Goal: Task Accomplishment & Management: Use online tool/utility

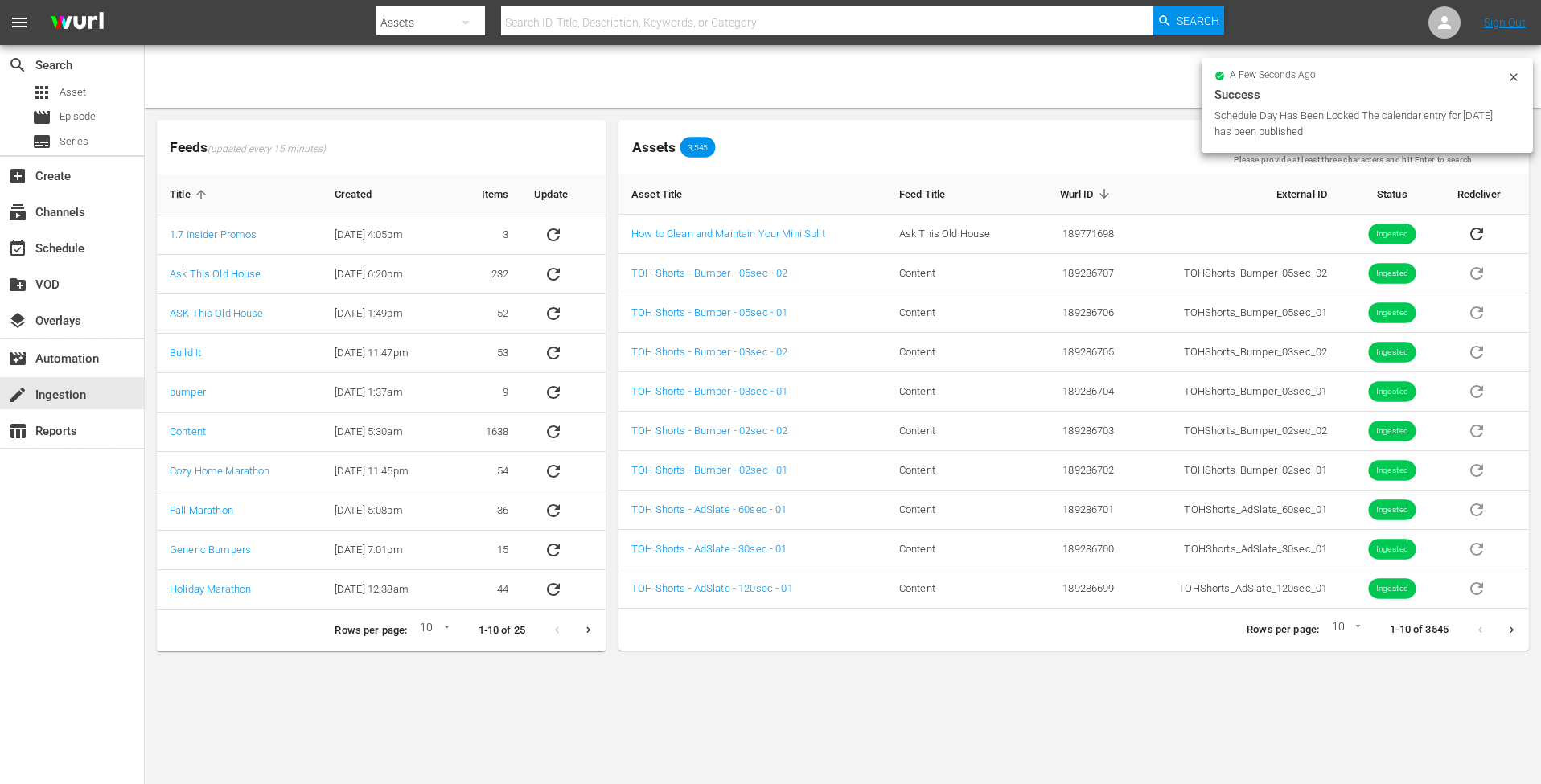
click at [1004, 155] on div "Assets 3,545" at bounding box center [919, 147] width 602 height 26
click at [638, 25] on input "text" at bounding box center [827, 22] width 651 height 38
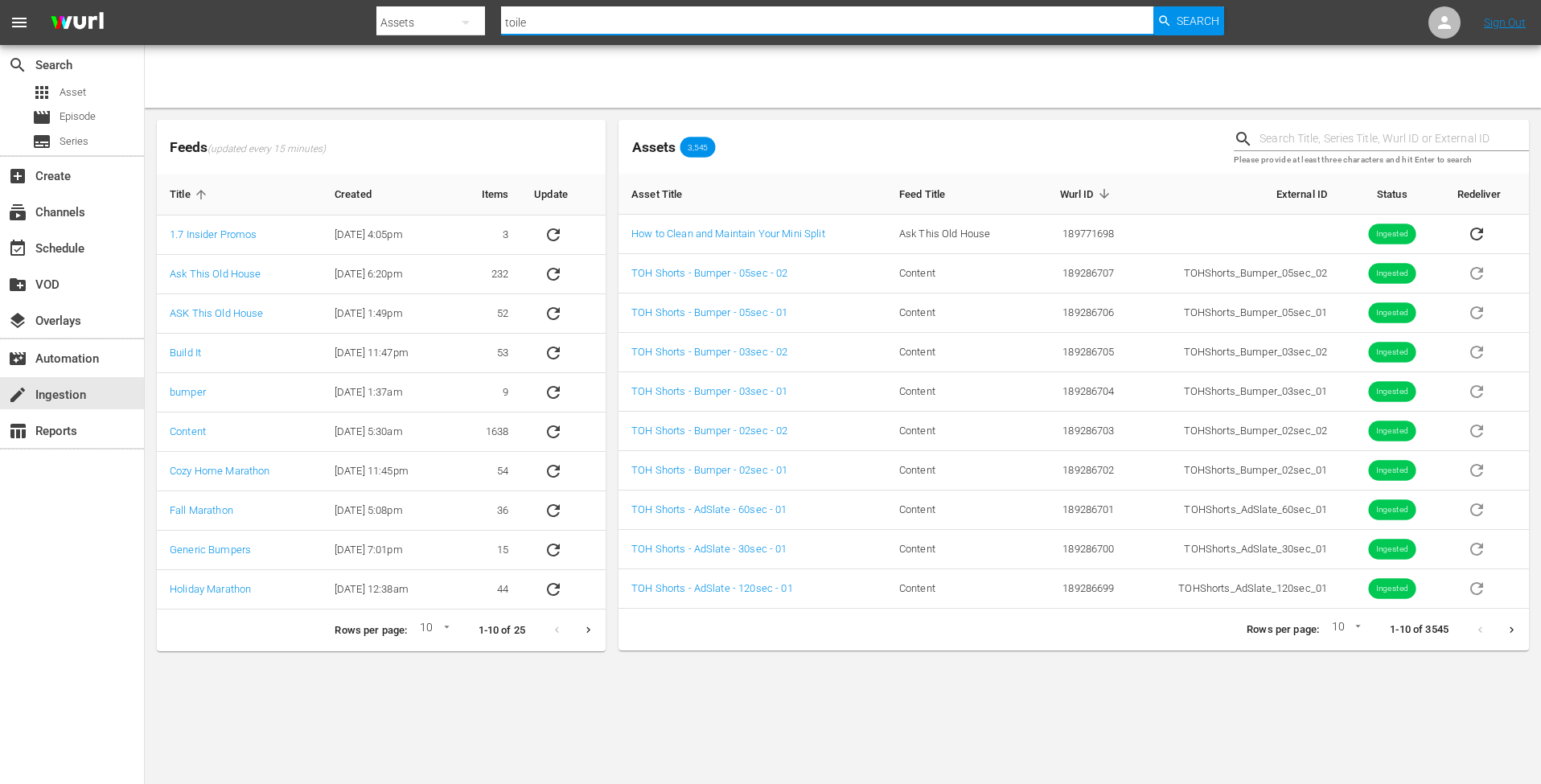
type input "toilet"
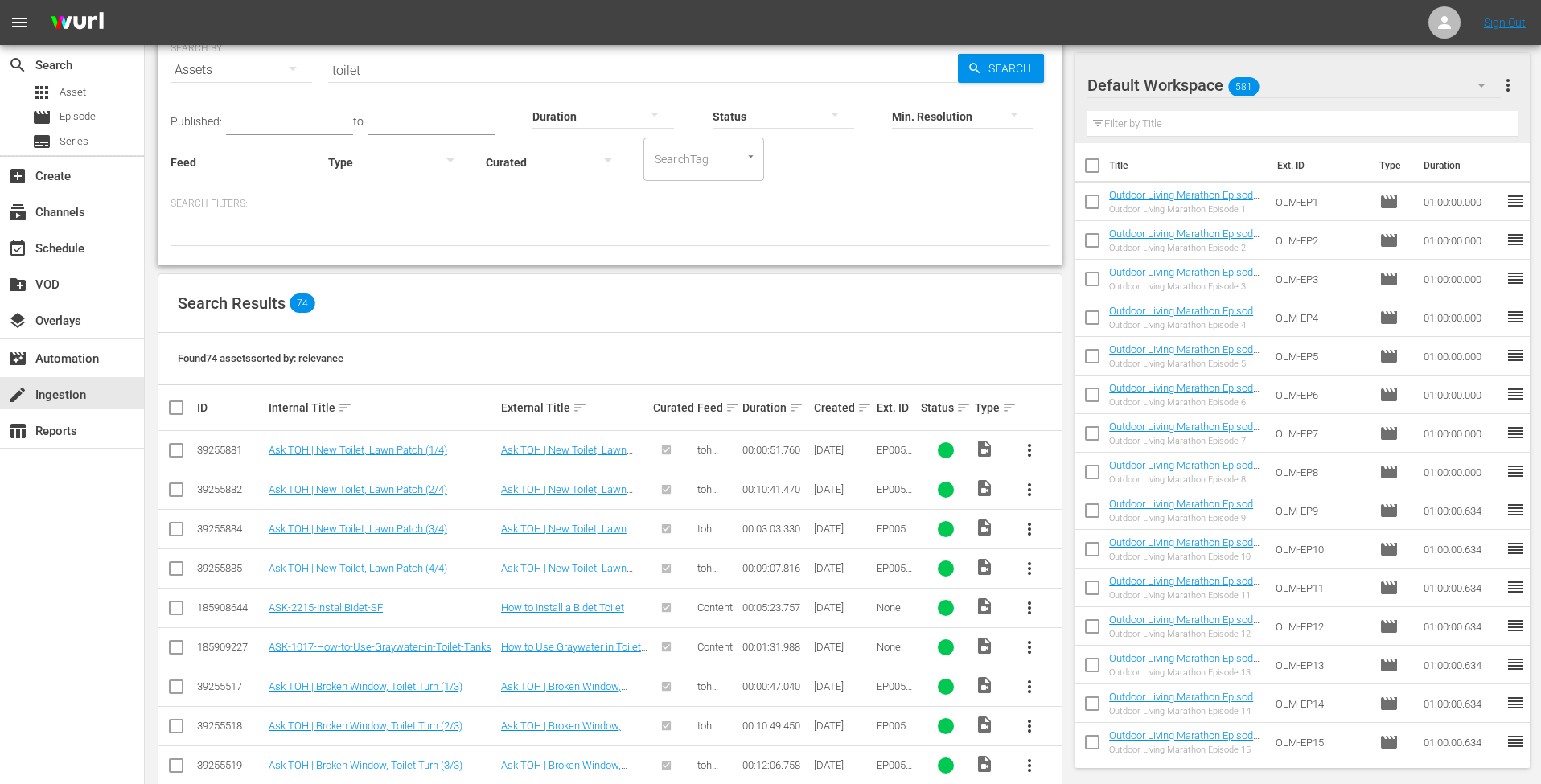
scroll to position [33, 0]
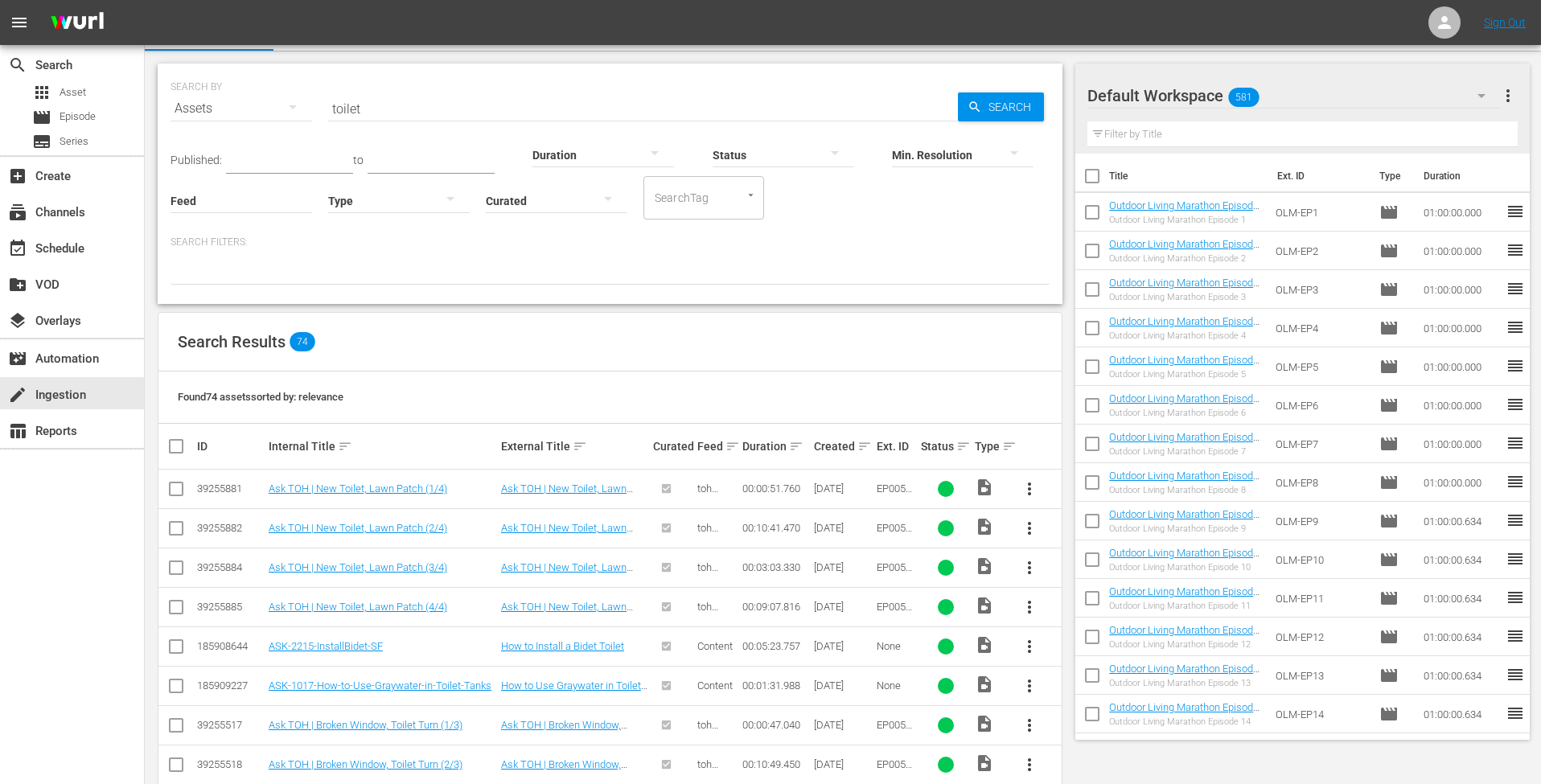
click at [841, 400] on div "Found 74 assets sorted by: relevance" at bounding box center [610, 397] width 903 height 52
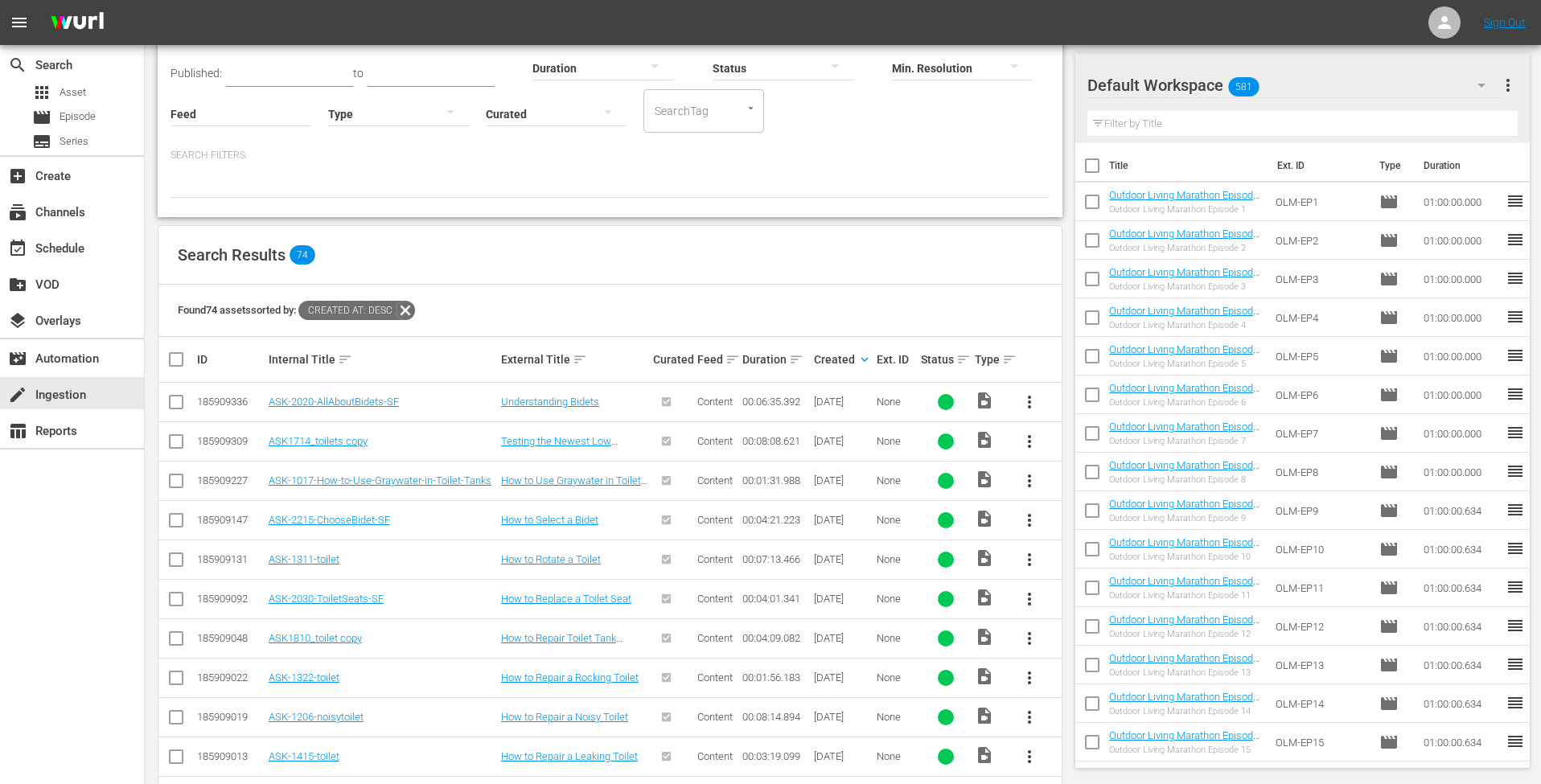
scroll to position [118, 0]
click at [804, 283] on div "Search Results 74" at bounding box center [610, 257] width 903 height 59
click at [55, 394] on div "create Ingestion" at bounding box center [45, 392] width 90 height 14
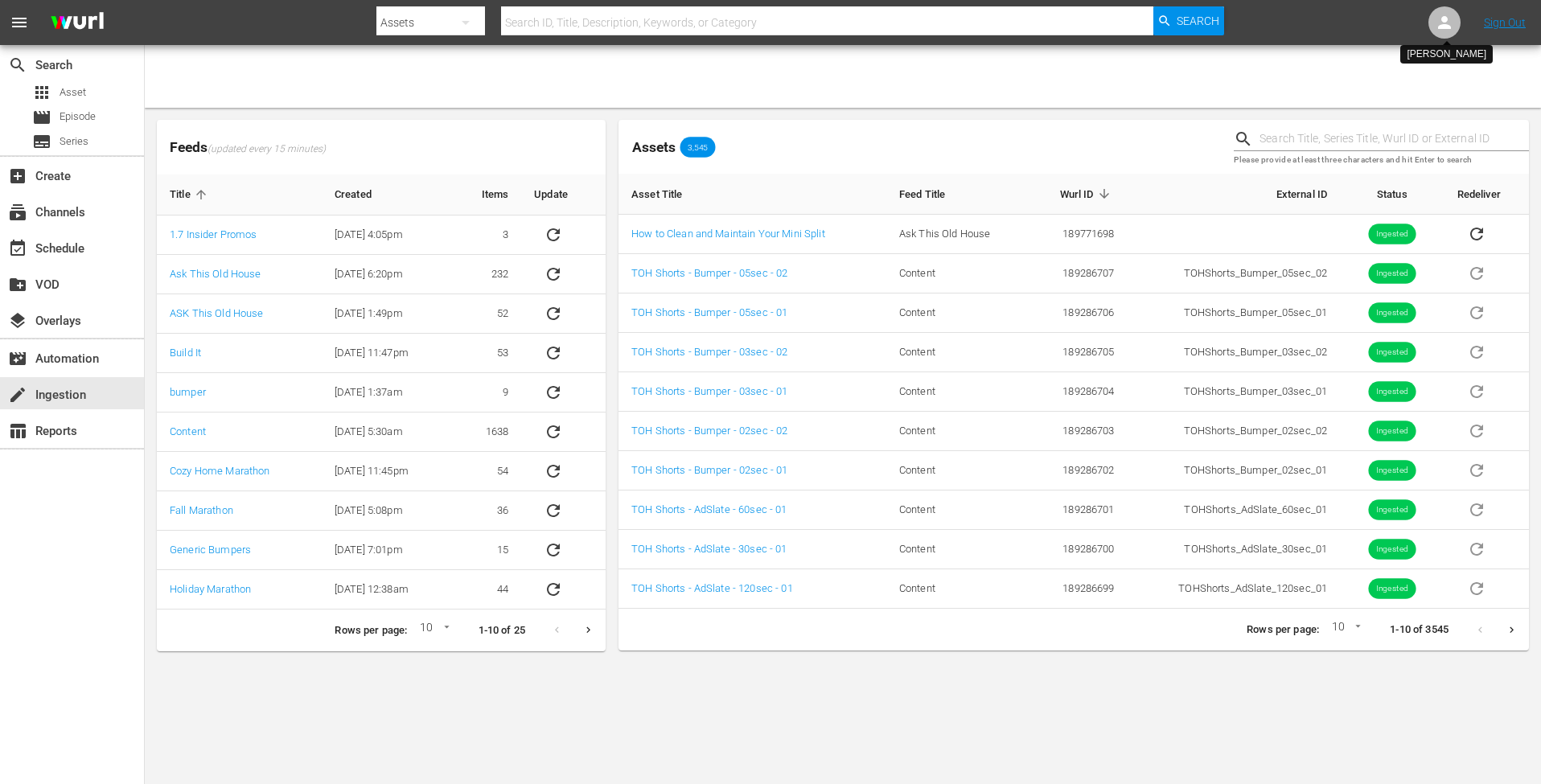
click at [1449, 22] on icon at bounding box center [1444, 22] width 20 height 20
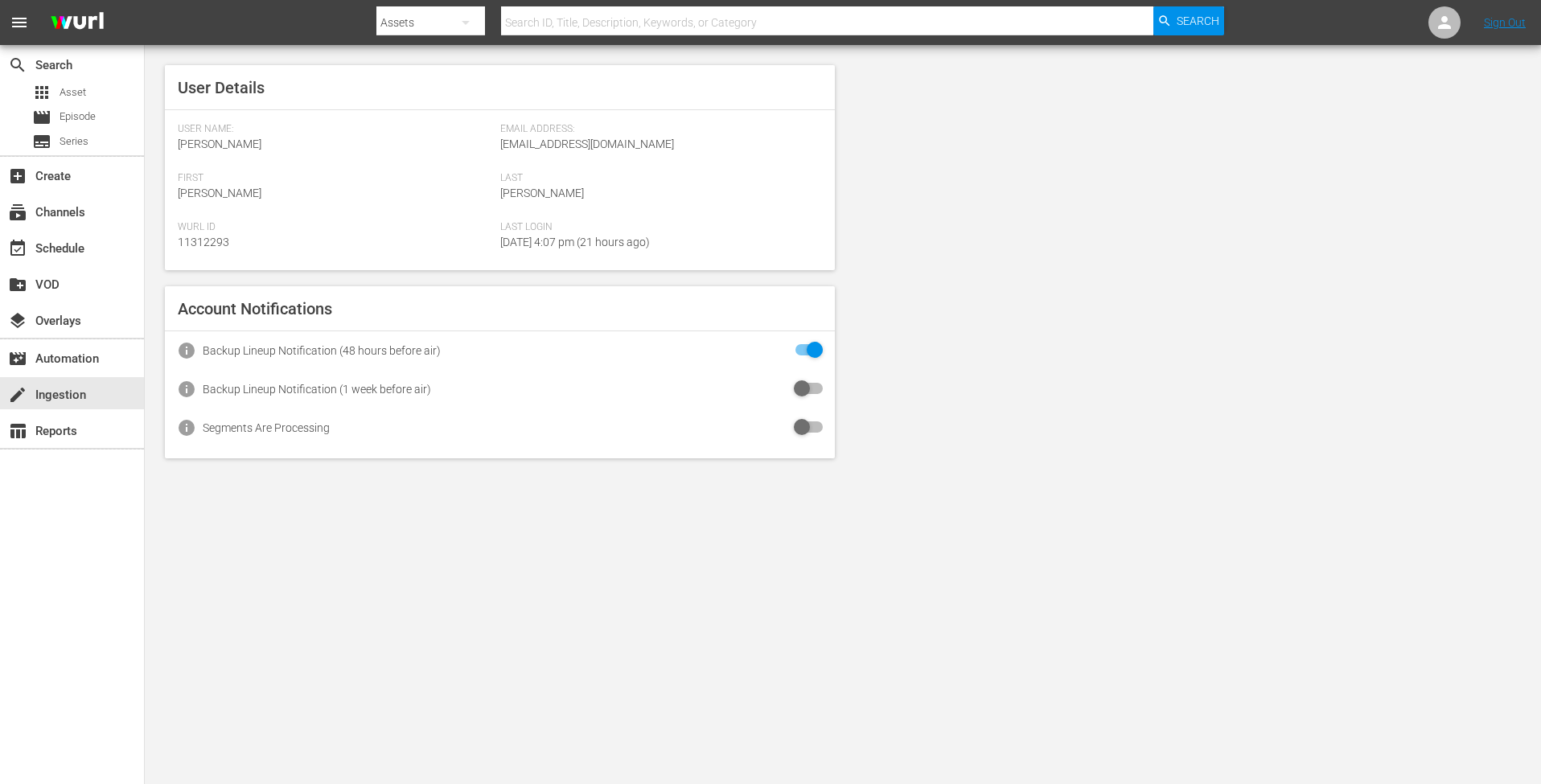
click at [4, 26] on button "menu" at bounding box center [19, 22] width 38 height 38
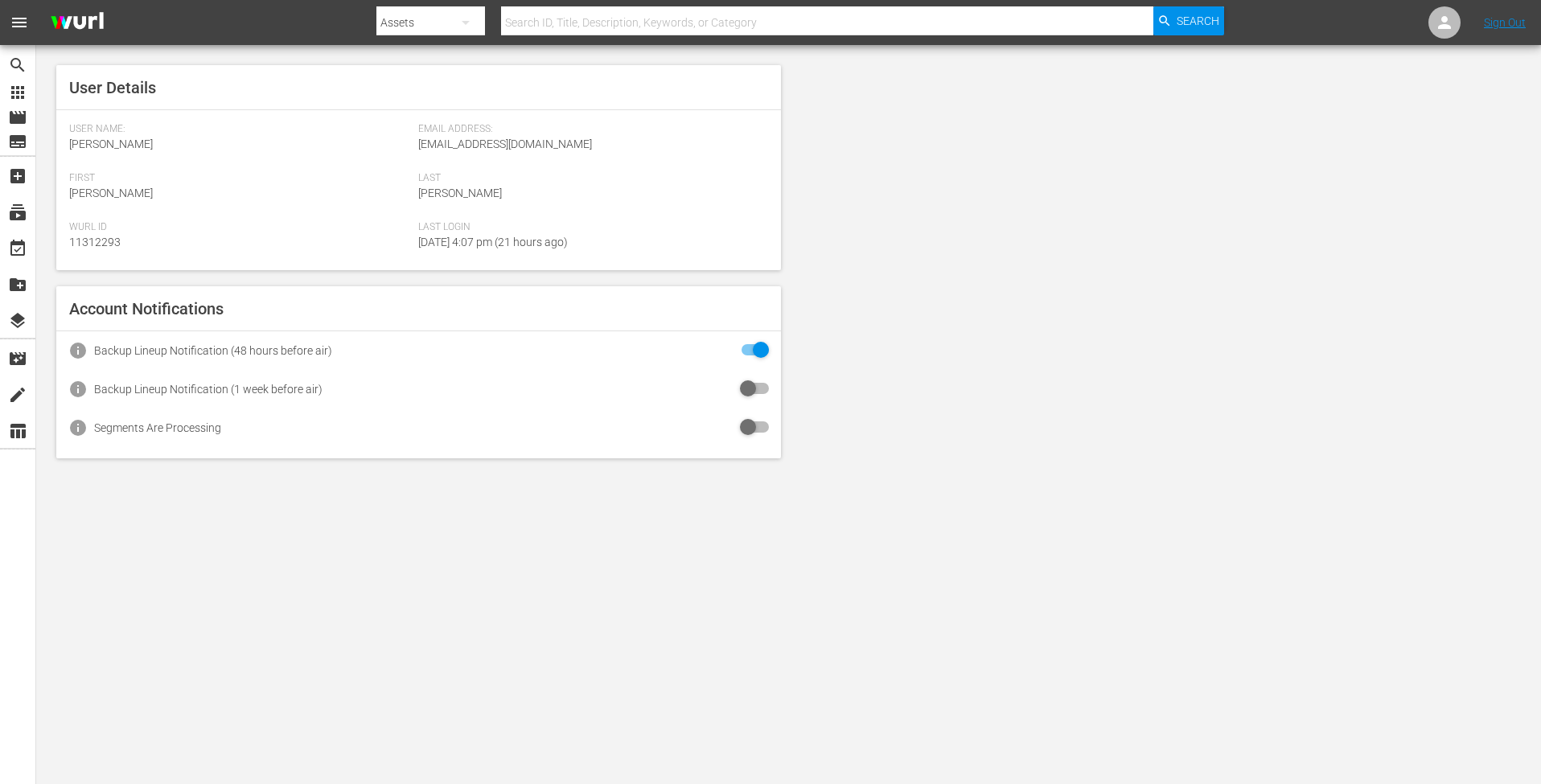
click at [1123, 169] on div "User Details User Name: Gunnar Waldman Email Address: thisoldhouselogin2@gmail.…" at bounding box center [789, 262] width 1505 height 434
click at [1450, 25] on icon at bounding box center [1444, 22] width 20 height 20
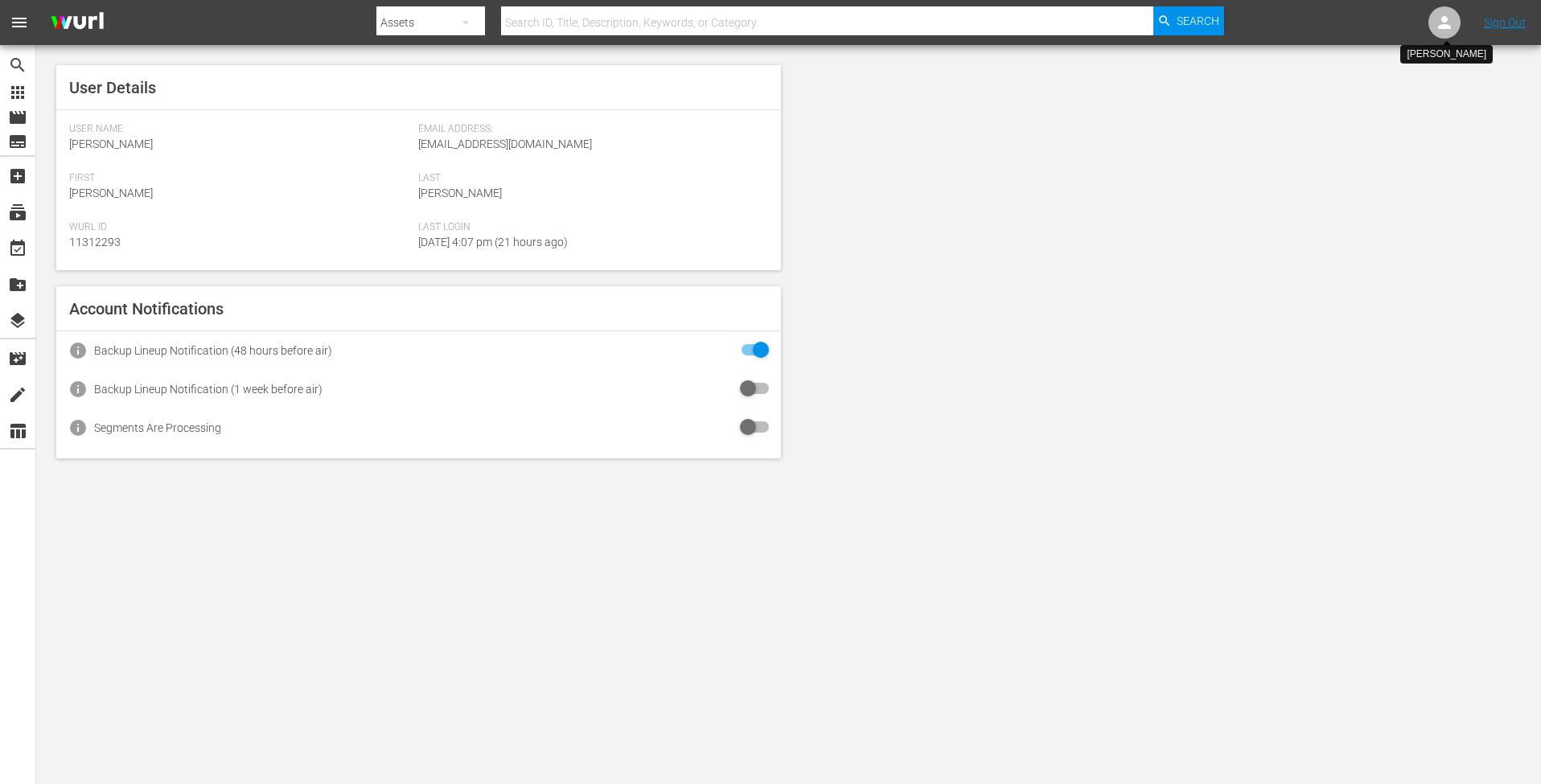
click at [1450, 25] on icon at bounding box center [1444, 22] width 20 height 20
click at [1078, 332] on div "User Details User Name: Gunnar Waldman Email Address: thisoldhouselogin2@gmail.…" at bounding box center [789, 262] width 1505 height 434
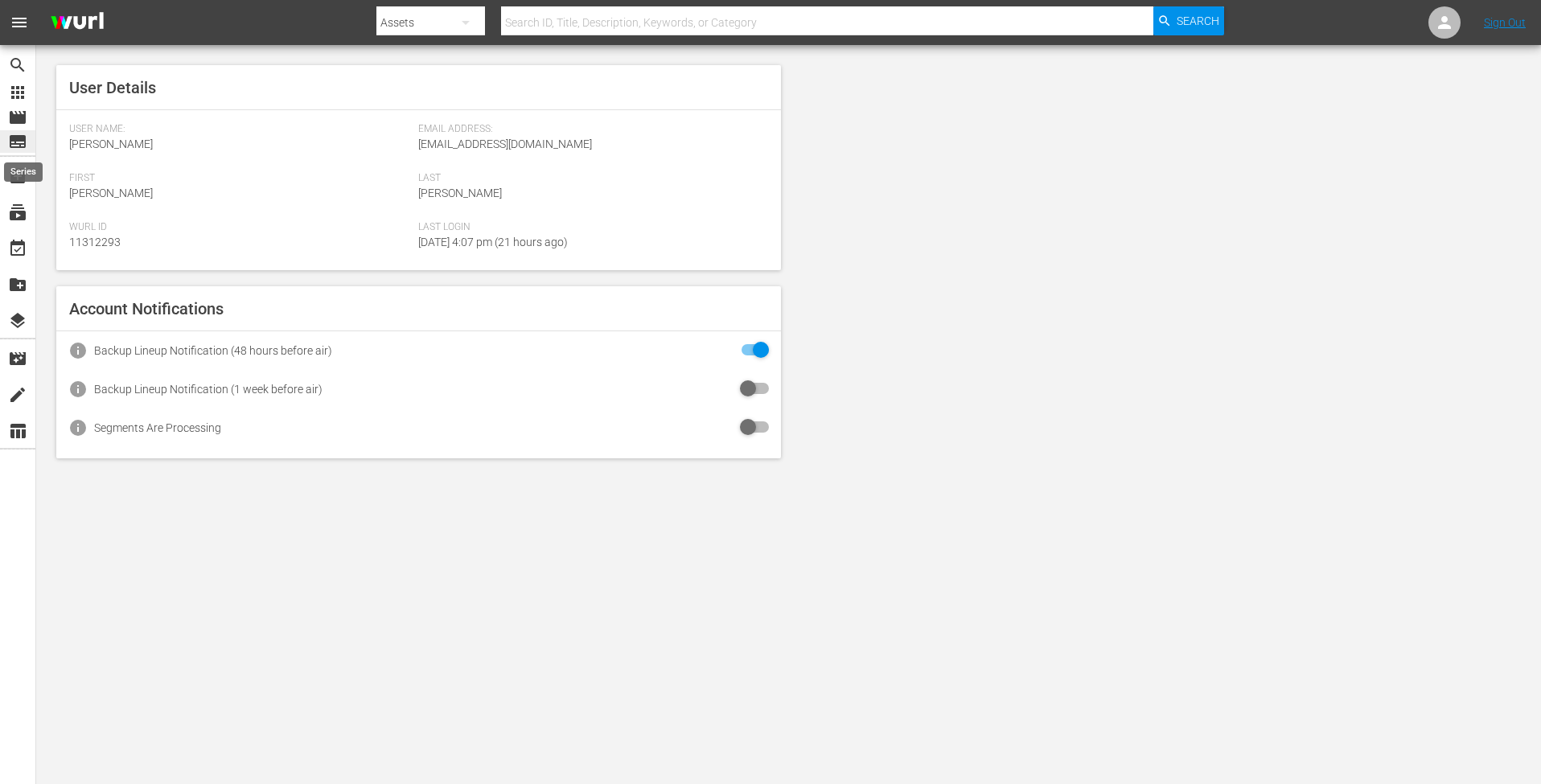
click at [20, 145] on span "subtitles" at bounding box center [17, 141] width 20 height 20
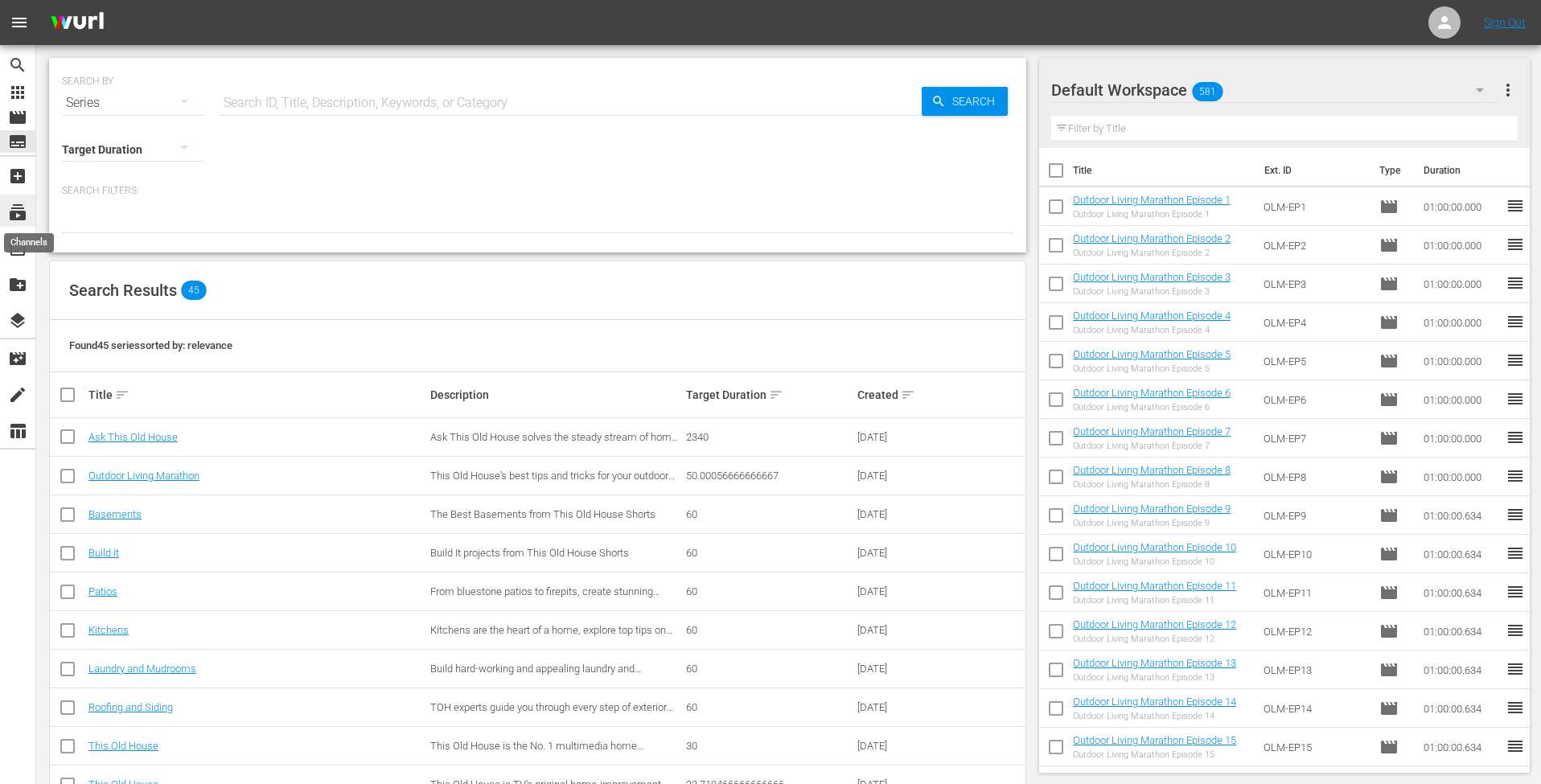
click at [20, 222] on span "subscriptions" at bounding box center [17, 212] width 20 height 20
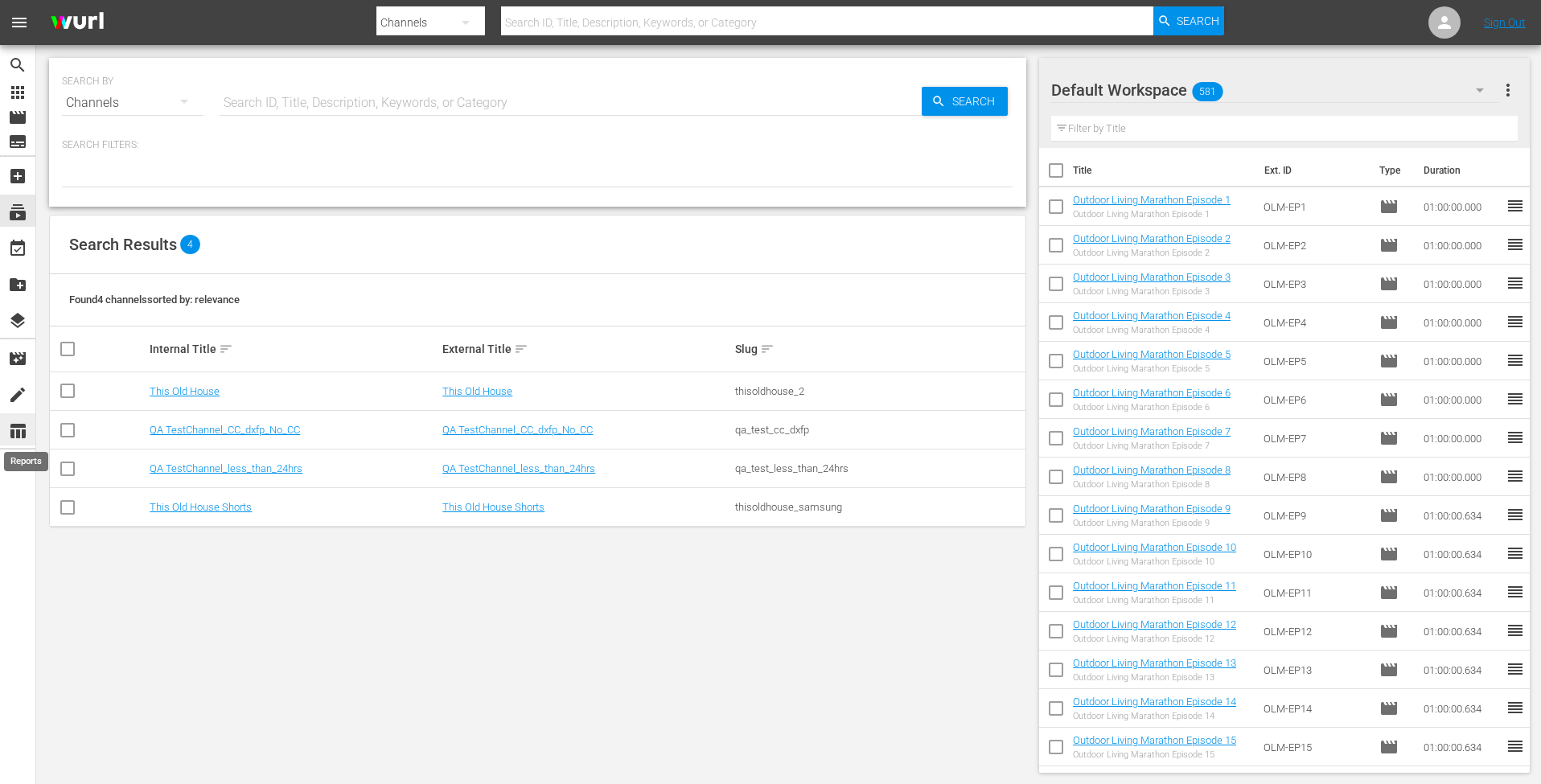
click at [16, 429] on span "table_chart" at bounding box center [17, 431] width 20 height 20
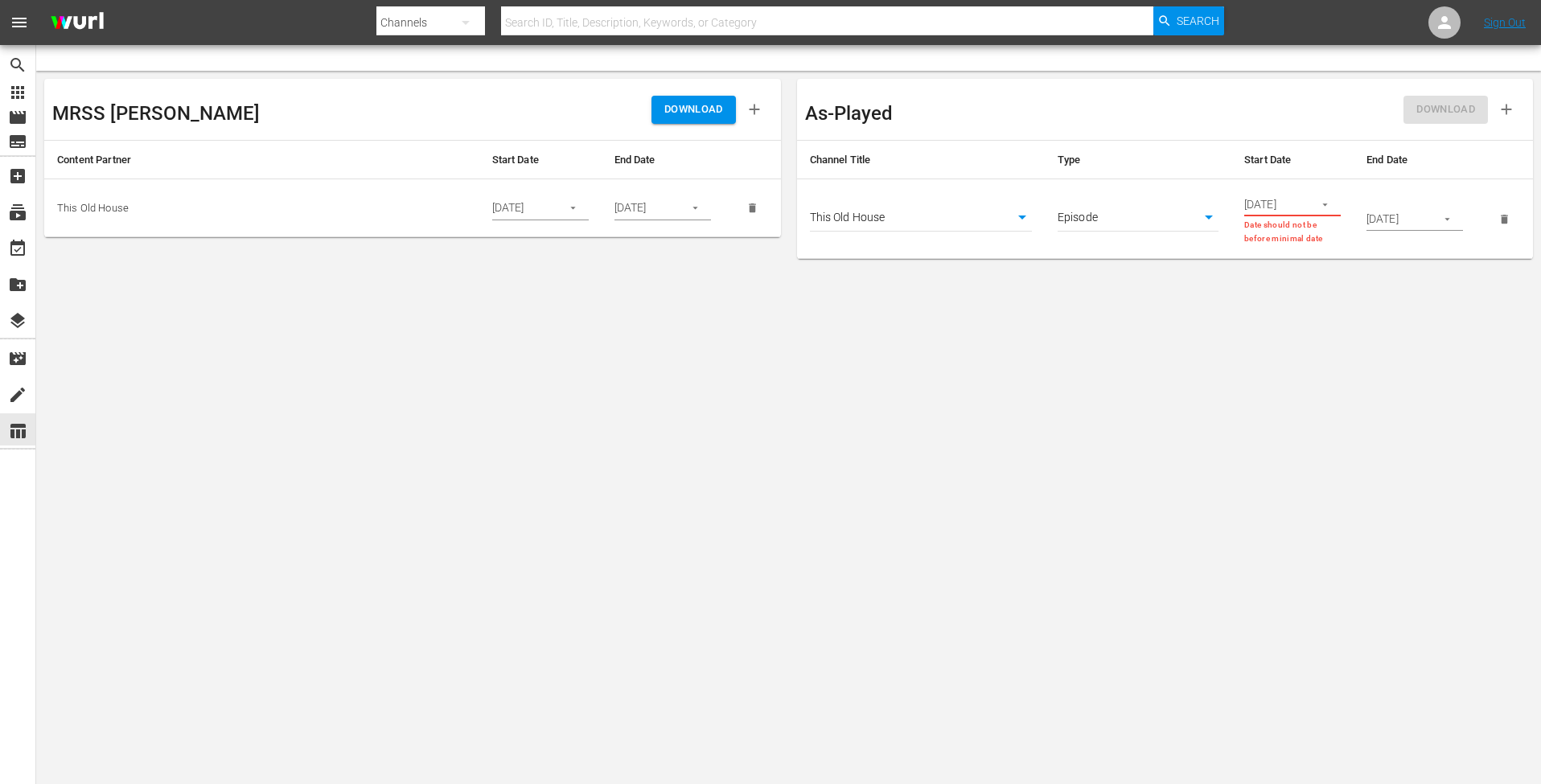
click at [19, 15] on span "menu" at bounding box center [19, 22] width 20 height 20
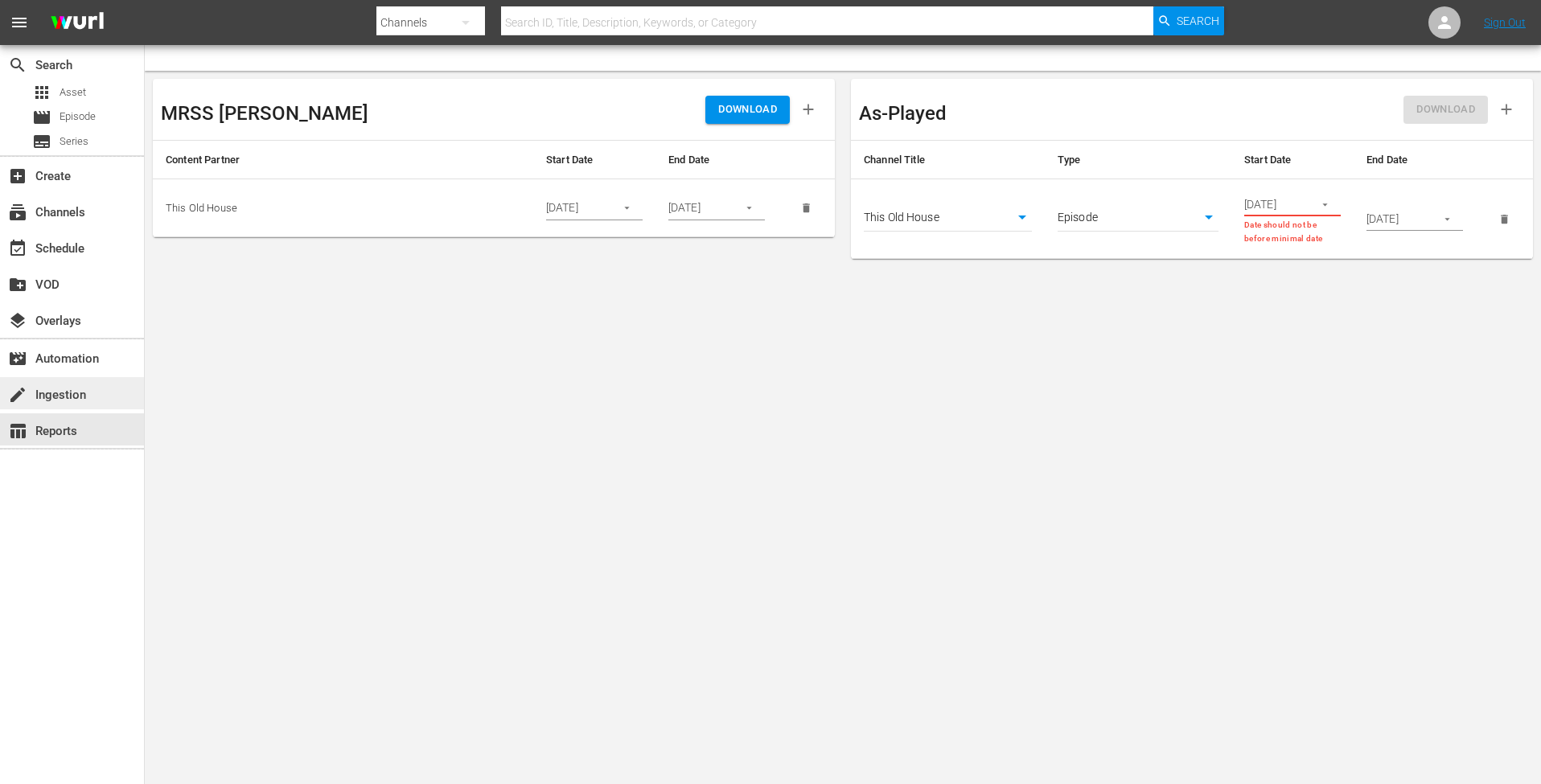
click at [67, 394] on div "create Ingestion" at bounding box center [45, 392] width 90 height 14
